Goal: Task Accomplishment & Management: Manage account settings

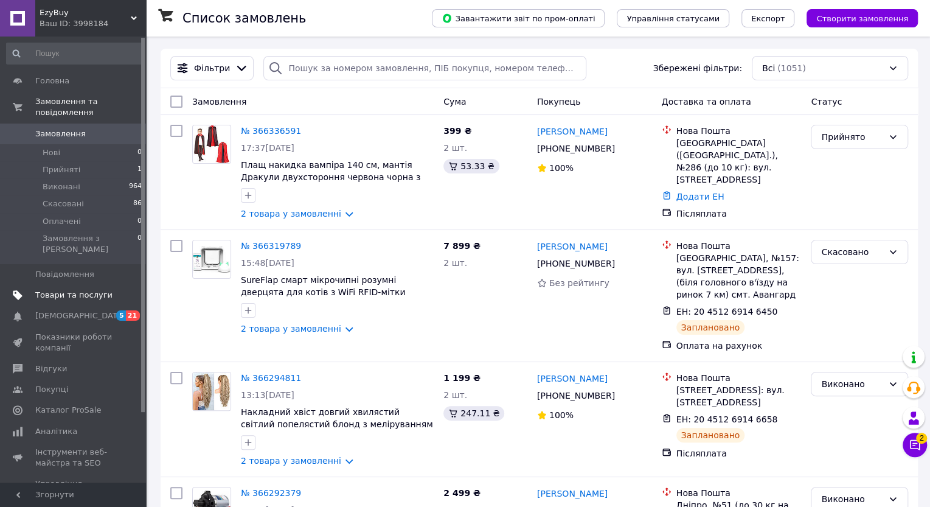
click at [60, 290] on span "Товари та послуги" at bounding box center [73, 295] width 77 height 11
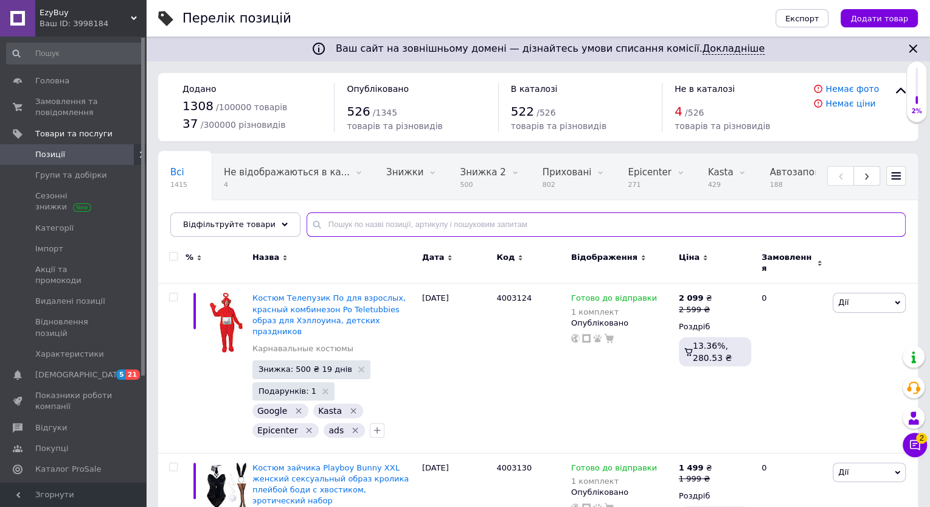
click at [324, 229] on input "text" at bounding box center [606, 224] width 599 height 24
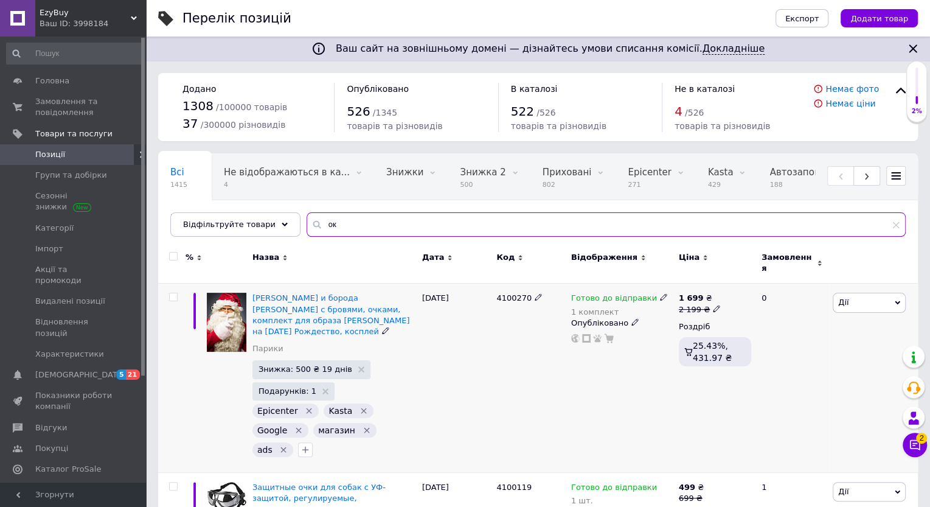
type input "о"
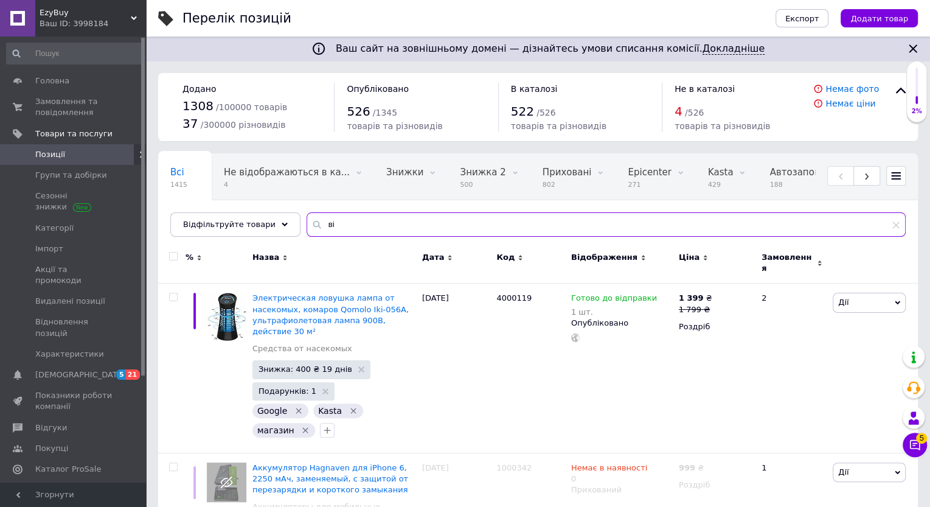
type input "в"
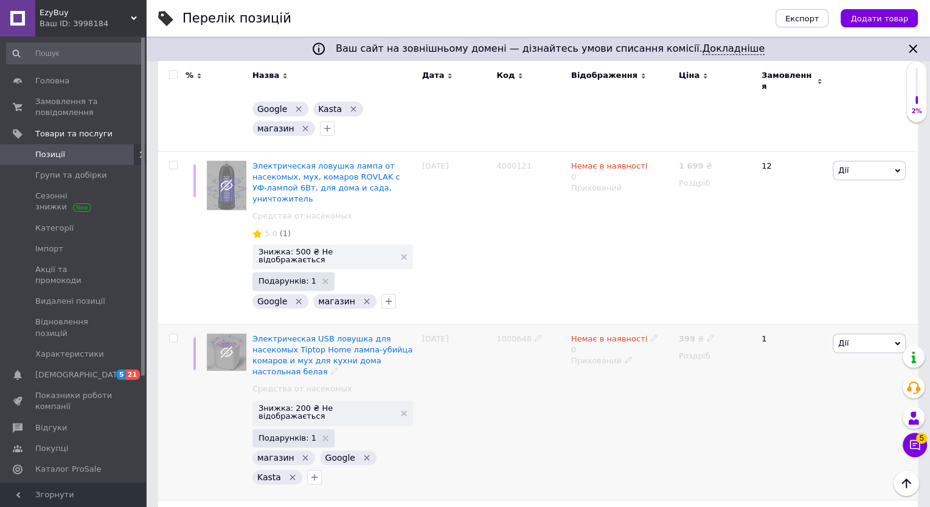
scroll to position [405, 0]
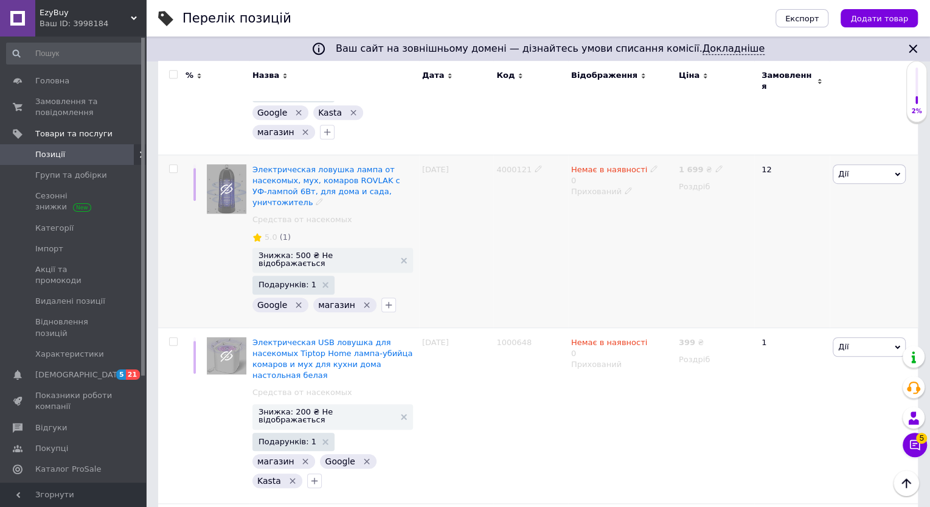
type input "пастка від"
click at [650, 165] on icon at bounding box center [653, 168] width 7 height 7
click at [678, 210] on li "Готово до відправки" at bounding box center [721, 218] width 116 height 17
click at [675, 205] on input "0" at bounding box center [708, 217] width 92 height 24
type input "1"
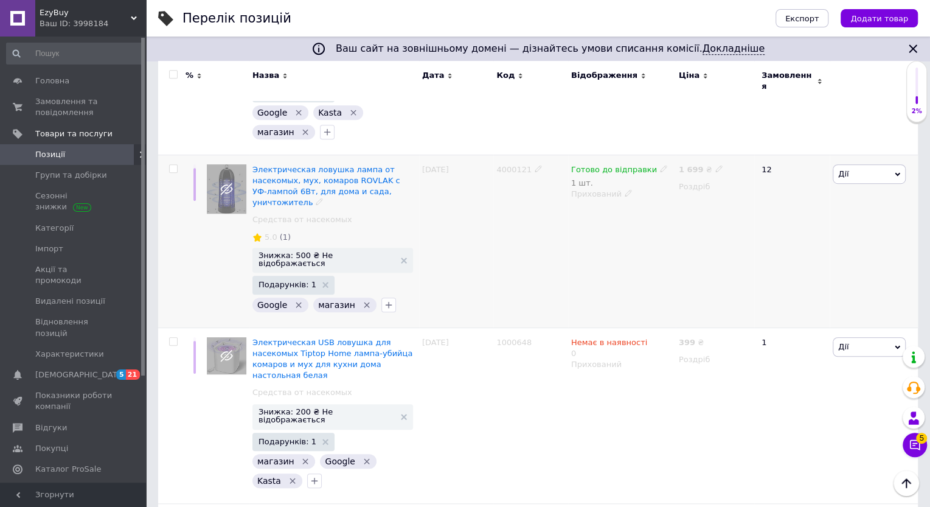
click at [625, 189] on icon at bounding box center [628, 192] width 7 height 7
click at [611, 209] on li "Опубліковано" at bounding box center [619, 217] width 106 height 17
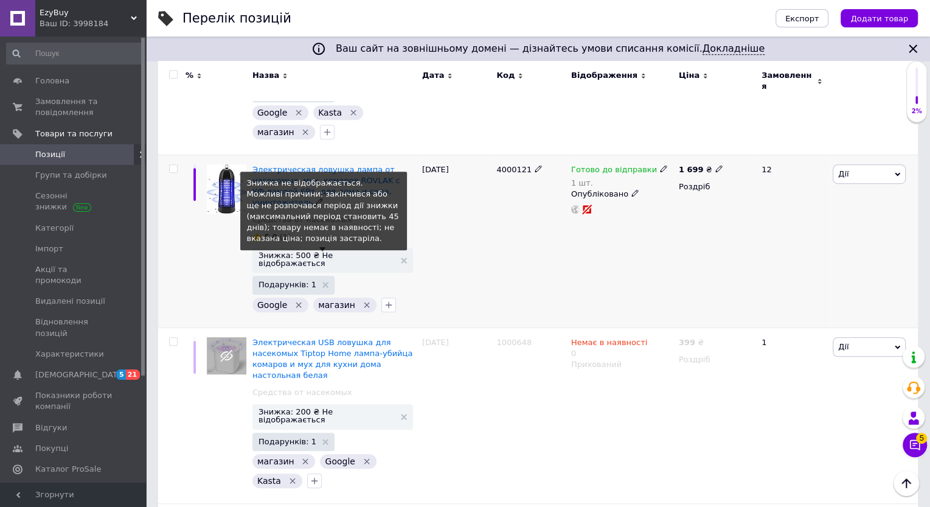
click at [328, 251] on span "Знижка: 500 ₴ Не відображається" at bounding box center [326, 259] width 136 height 16
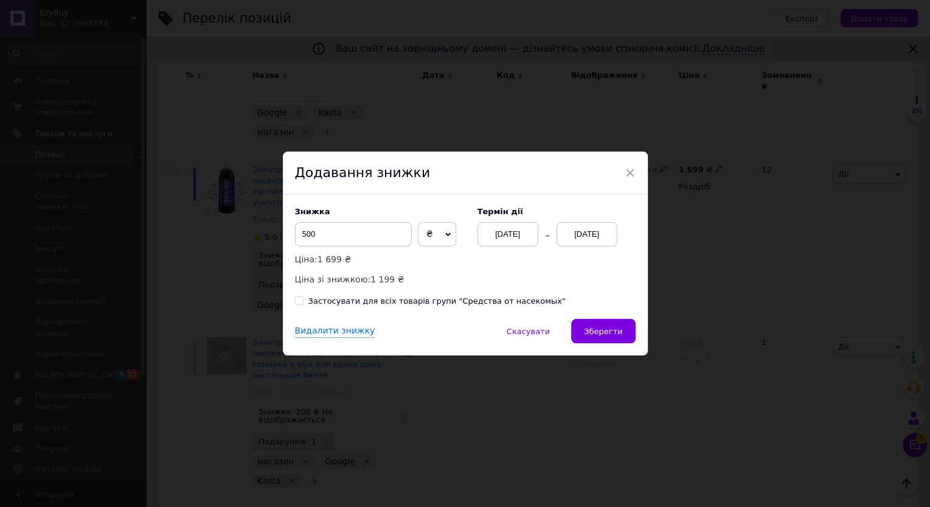
click at [583, 234] on div "[DATE]" at bounding box center [587, 234] width 61 height 24
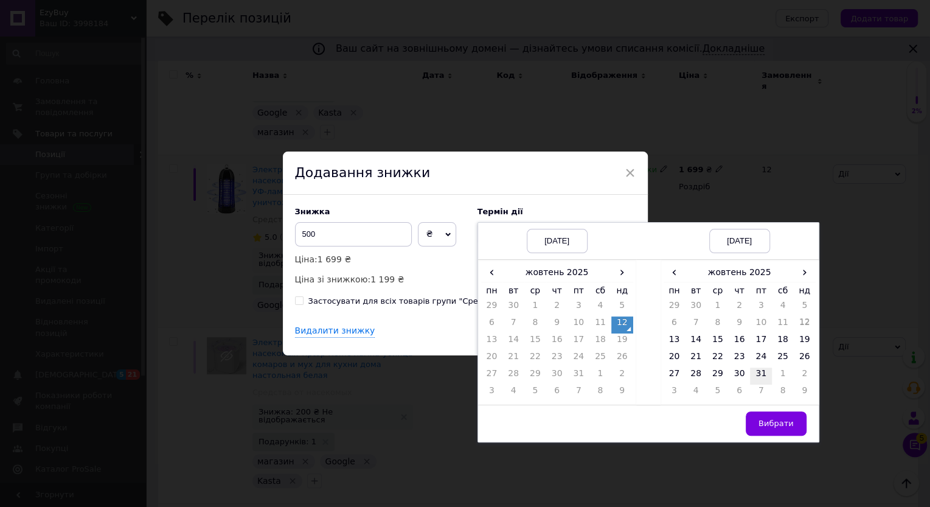
click at [758, 369] on td "31" at bounding box center [761, 375] width 22 height 17
click at [763, 420] on span "Вибрати" at bounding box center [775, 422] width 35 height 9
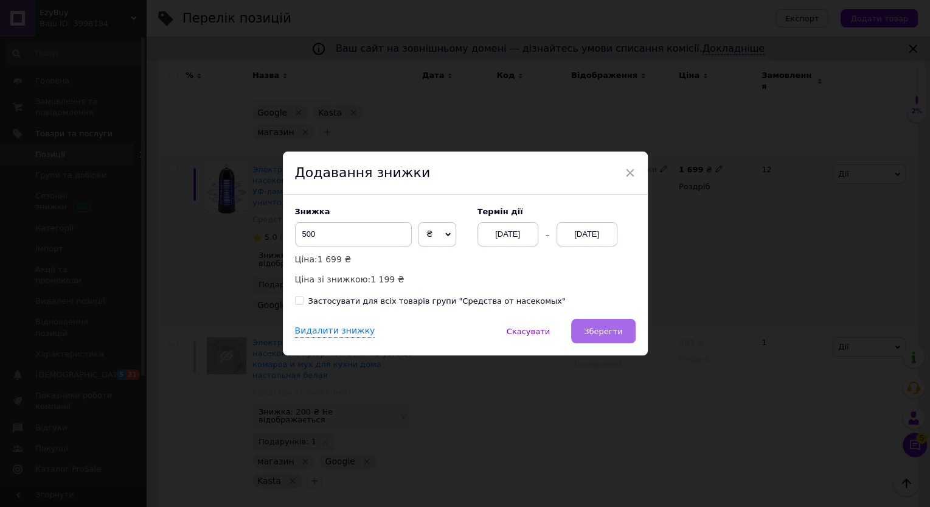
click at [591, 333] on span "Зберегти" at bounding box center [603, 331] width 38 height 9
